Goal: Task Accomplishment & Management: Use online tool/utility

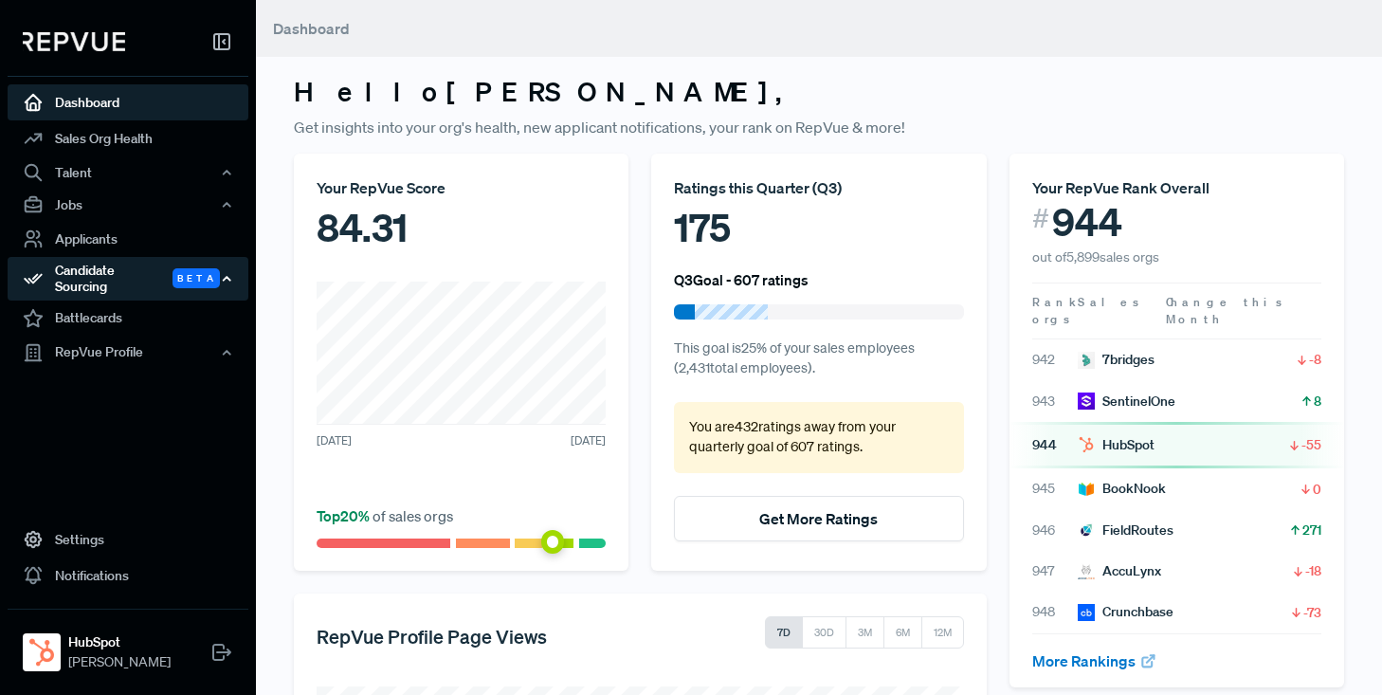
click at [101, 272] on div "Candidate Sourcing Beta" at bounding box center [128, 279] width 241 height 44
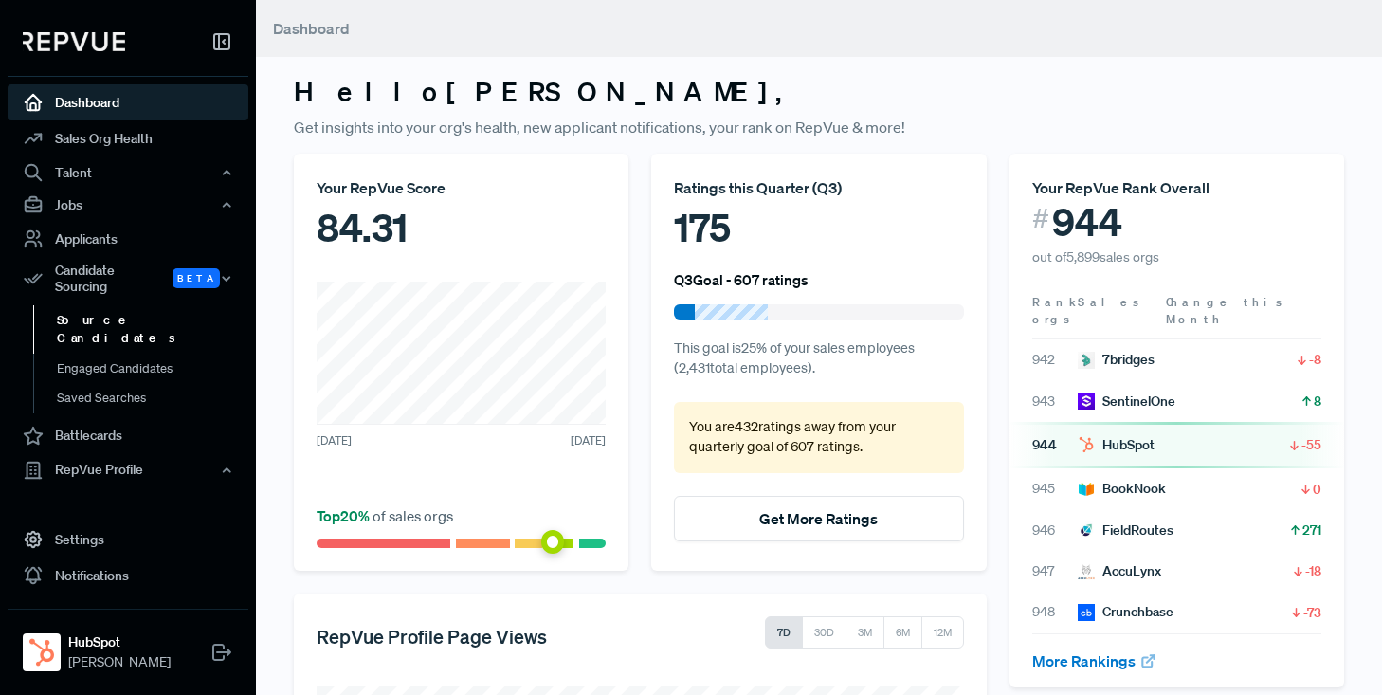
click at [115, 306] on link "Source Candidates" at bounding box center [153, 329] width 241 height 48
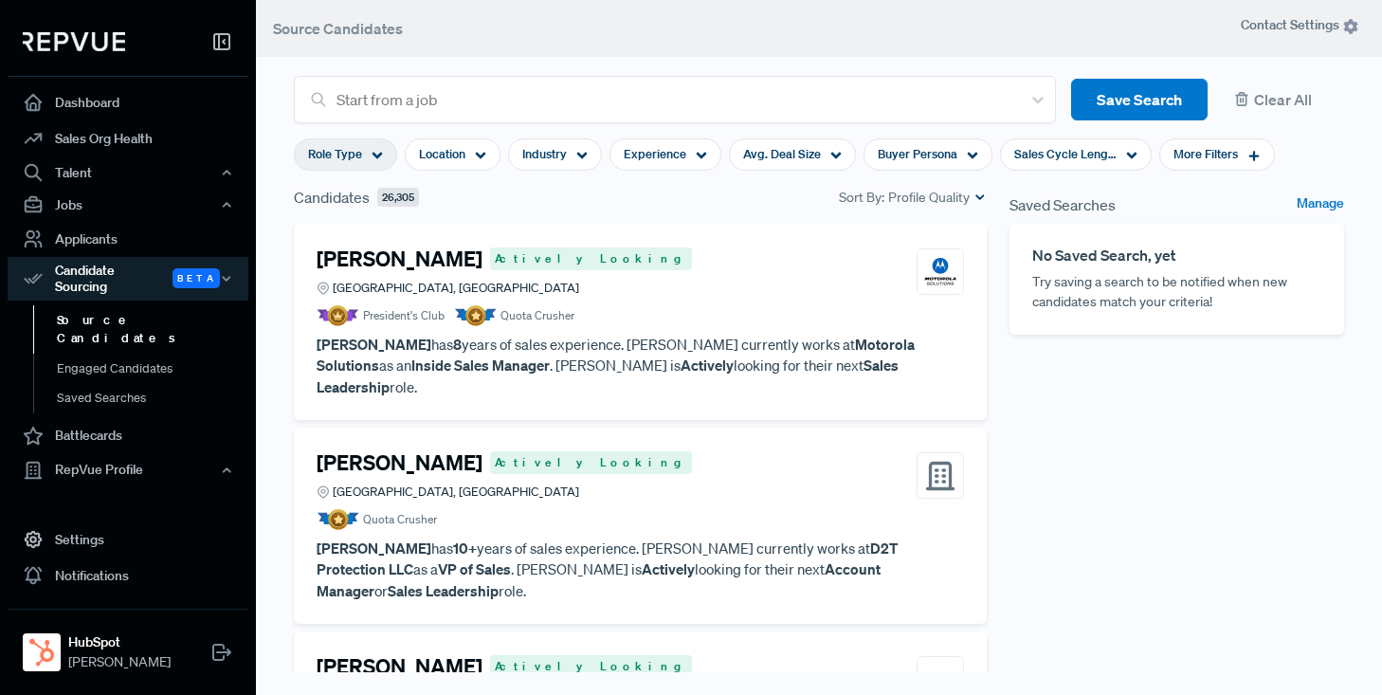
click at [383, 158] on div "Role Type" at bounding box center [345, 154] width 103 height 32
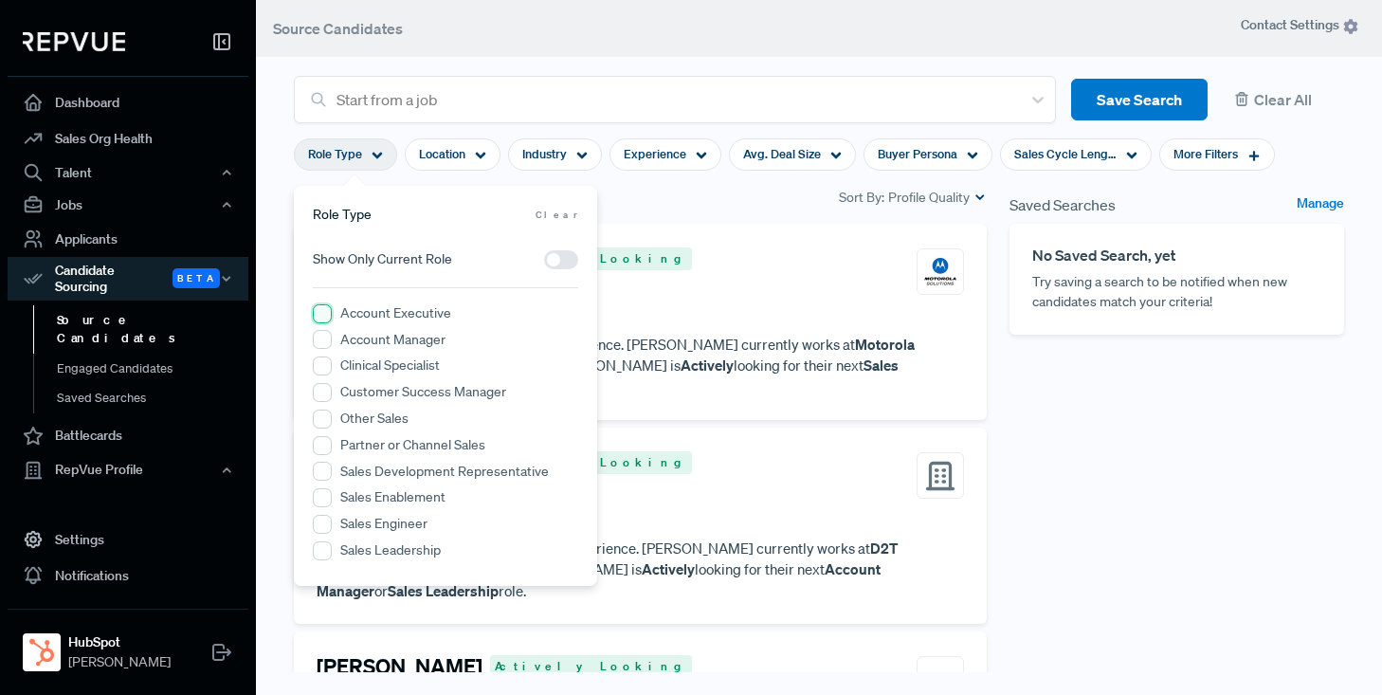
click at [324, 317] on Executive "Account Executive" at bounding box center [322, 313] width 19 height 19
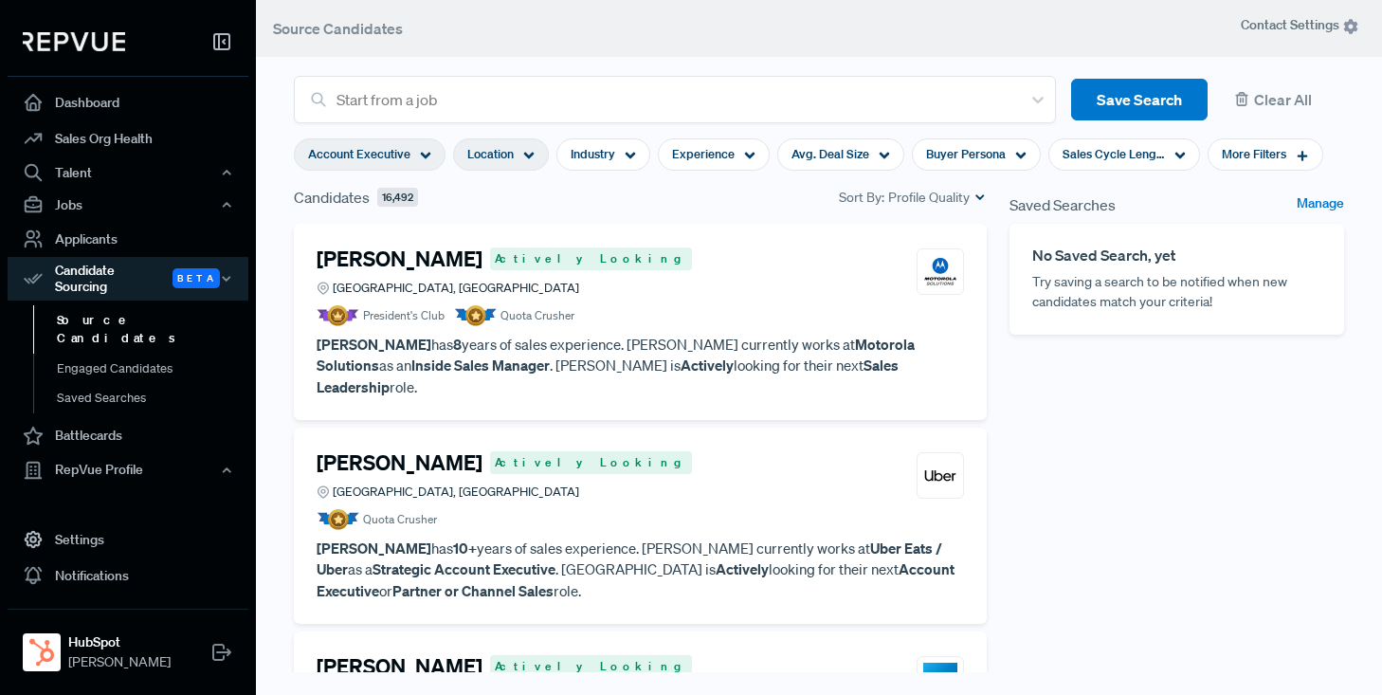
click at [529, 155] on use at bounding box center [529, 156] width 10 height 7
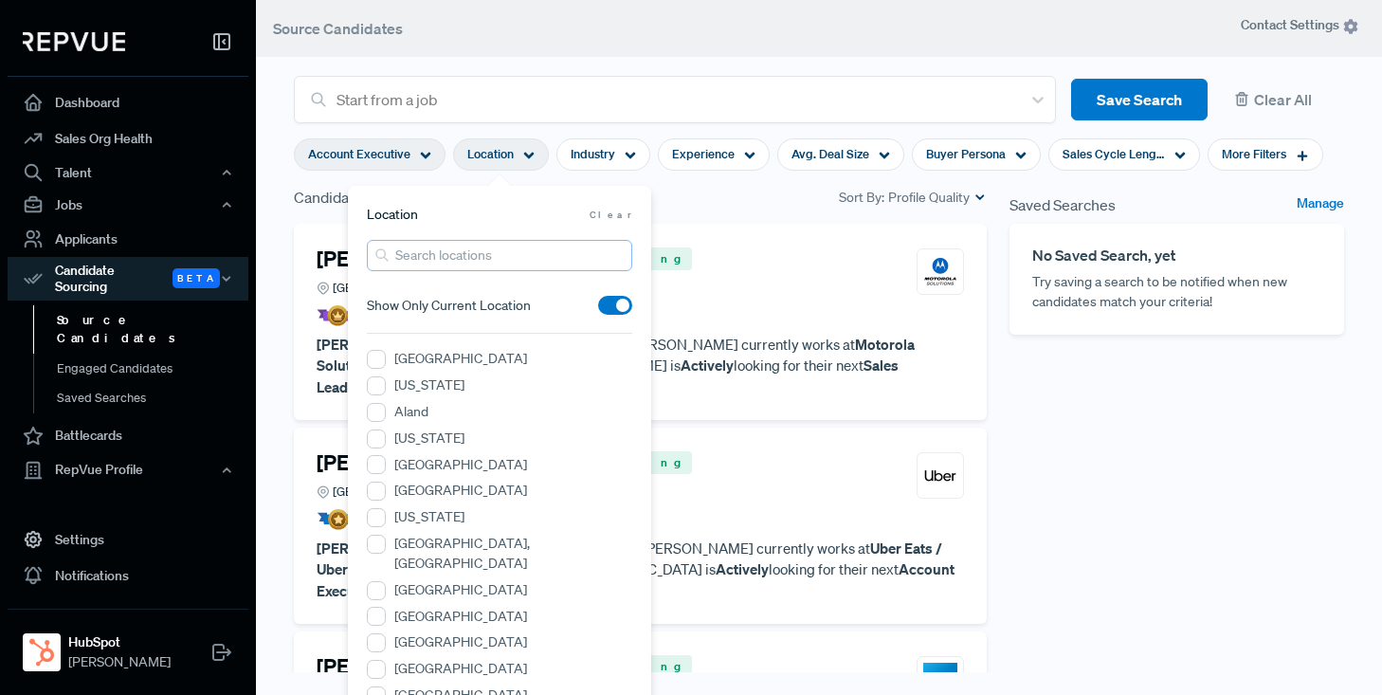
click at [465, 258] on input "search" at bounding box center [499, 255] width 265 height 31
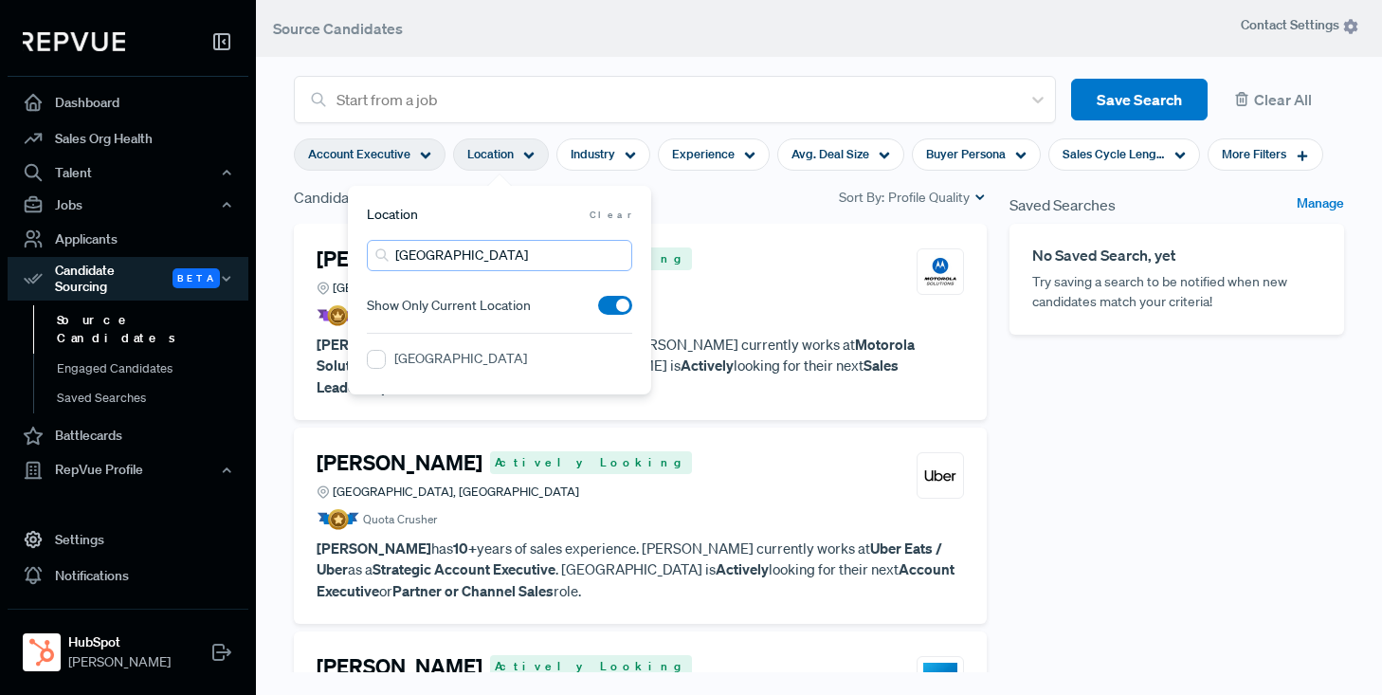
type input "[GEOGRAPHIC_DATA]"
click at [439, 361] on label "[GEOGRAPHIC_DATA]" at bounding box center [460, 359] width 133 height 20
click at [386, 361] on Region "[GEOGRAPHIC_DATA]" at bounding box center [376, 359] width 19 height 19
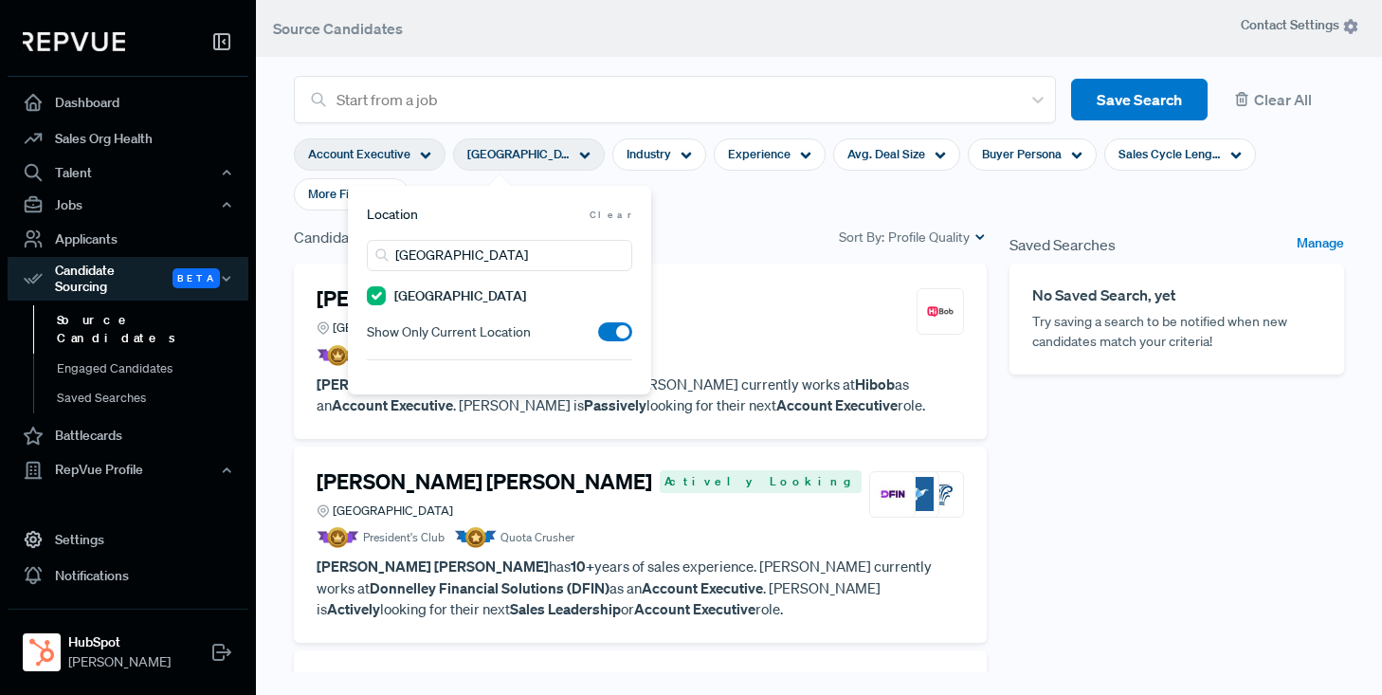
click at [610, 332] on span at bounding box center [615, 331] width 34 height 19
click at [598, 336] on input "checkbox" at bounding box center [598, 336] width 0 height 0
click at [614, 335] on span at bounding box center [615, 331] width 34 height 19
click at [598, 336] on input "checkbox" at bounding box center [598, 336] width 0 height 0
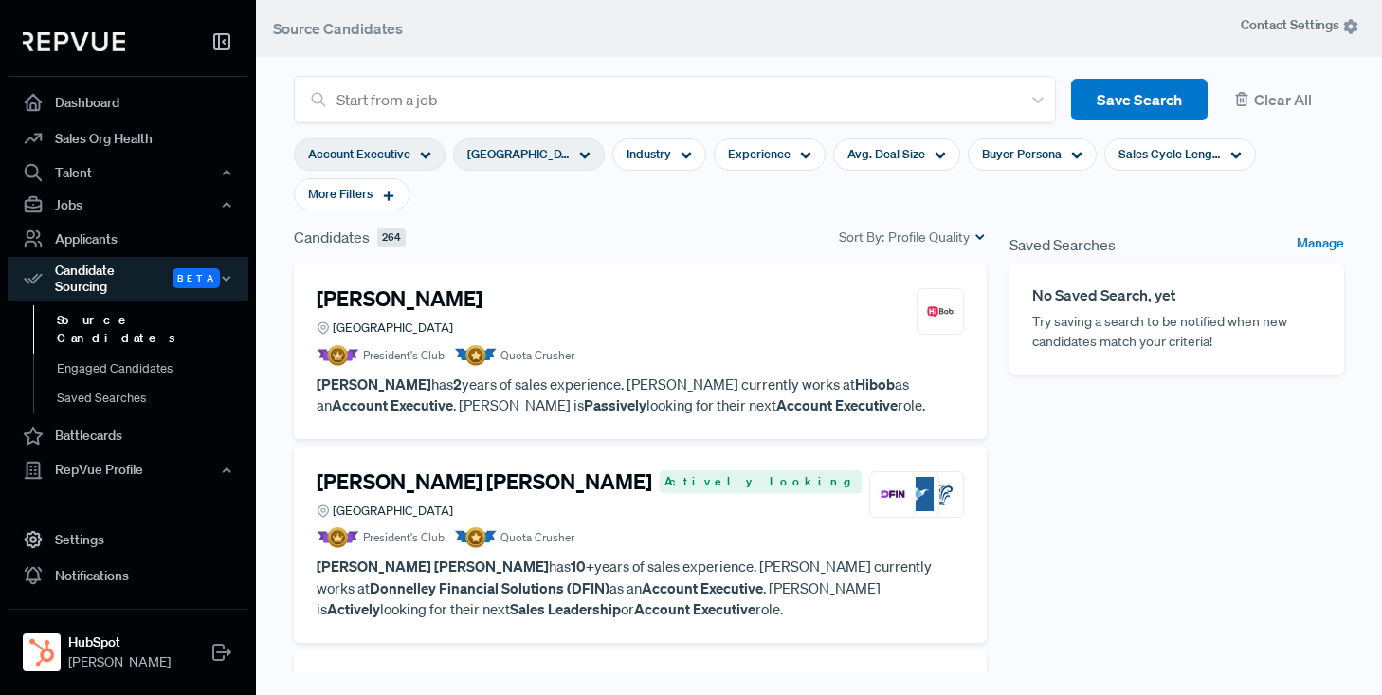
click at [731, 194] on section "Account Executive Greater London Region Industry Experience Avg. Deal Size Buye…" at bounding box center [819, 174] width 1050 height 102
click at [585, 153] on use at bounding box center [585, 156] width 10 height 7
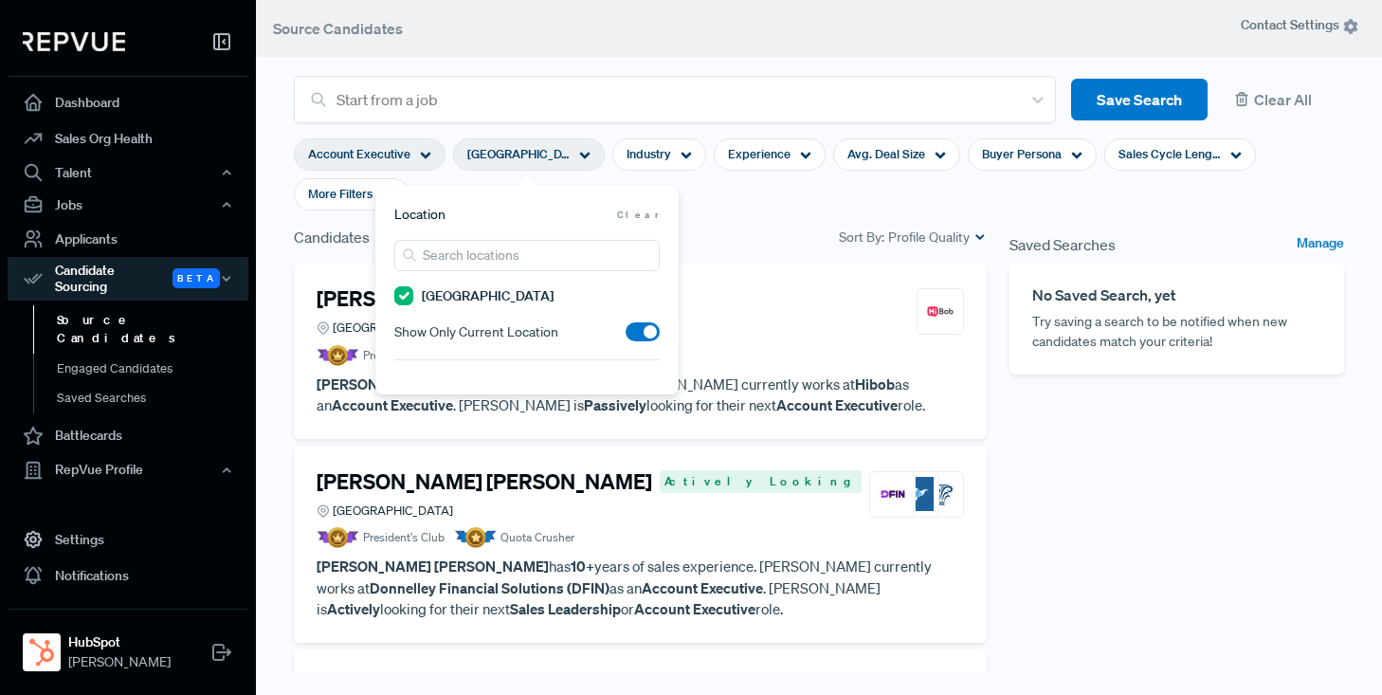
click at [638, 332] on span at bounding box center [642, 331] width 34 height 19
click at [625, 336] on input "checkbox" at bounding box center [625, 336] width 0 height 0
click at [746, 213] on section "Account Executive Greater London Region Industry Experience Avg. Deal Size Buye…" at bounding box center [819, 174] width 1050 height 102
